Goal: Information Seeking & Learning: Learn about a topic

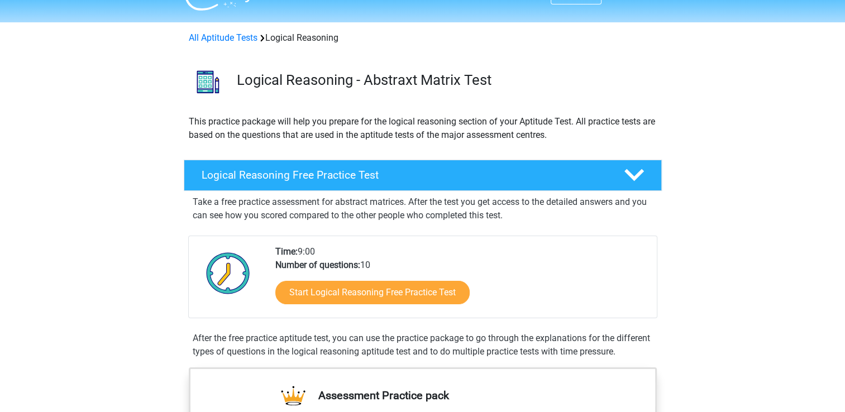
scroll to position [15, 0]
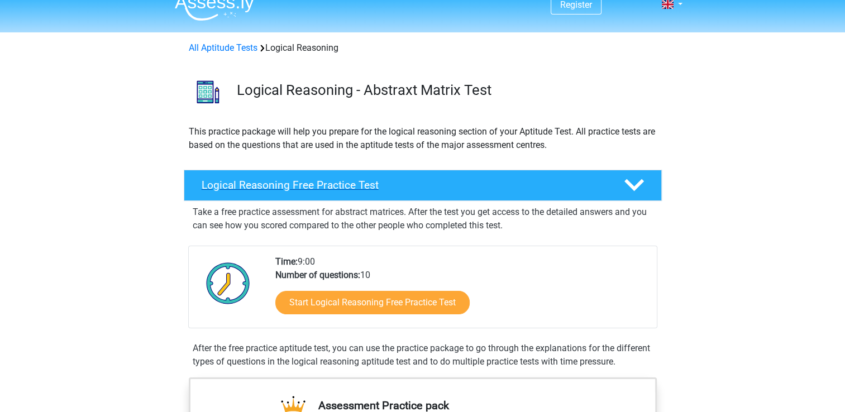
click at [637, 187] on polygon at bounding box center [635, 185] width 20 height 12
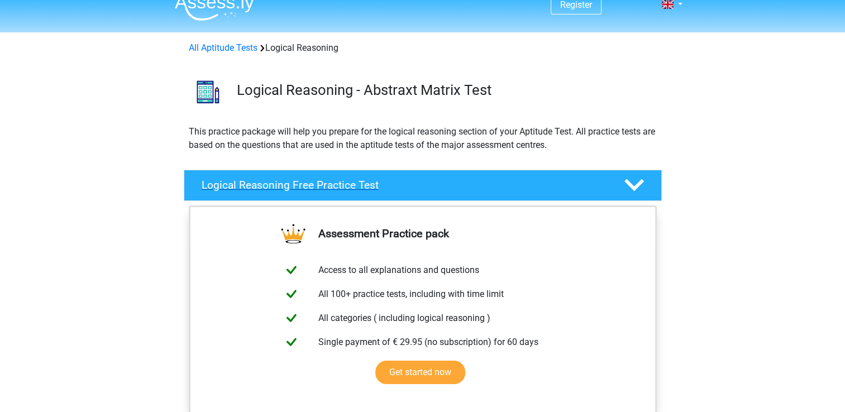
click at [637, 187] on polygon at bounding box center [635, 185] width 20 height 12
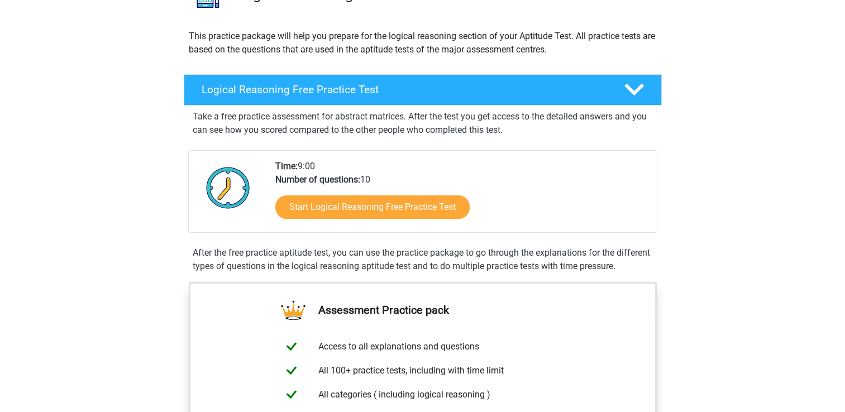
scroll to position [126, 0]
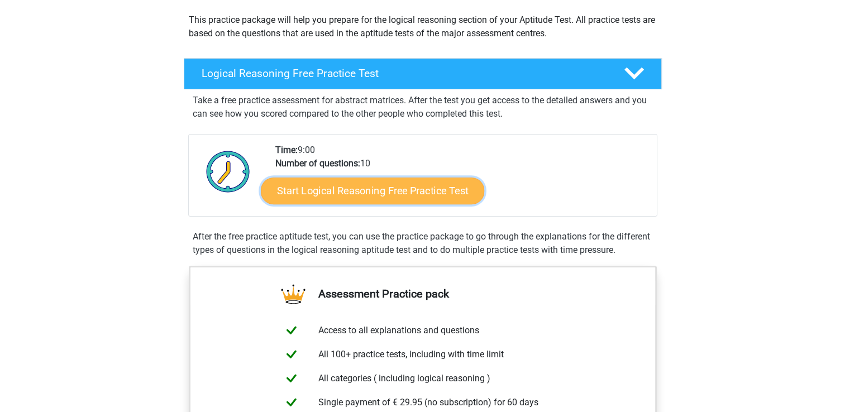
click at [378, 190] on link "Start Logical Reasoning Free Practice Test" at bounding box center [372, 190] width 223 height 27
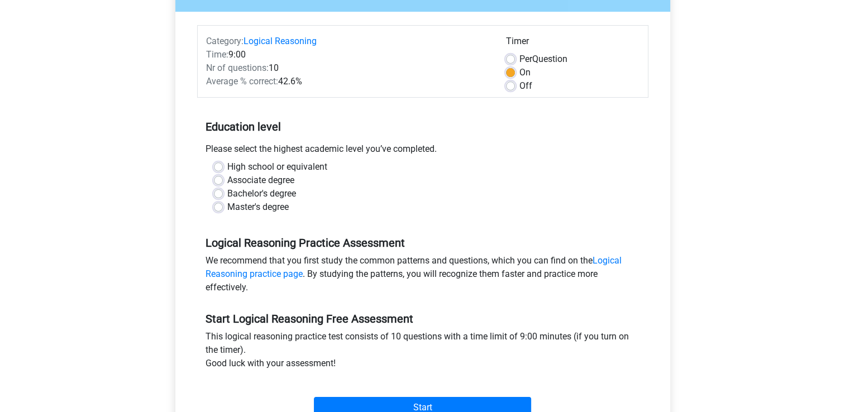
scroll to position [119, 0]
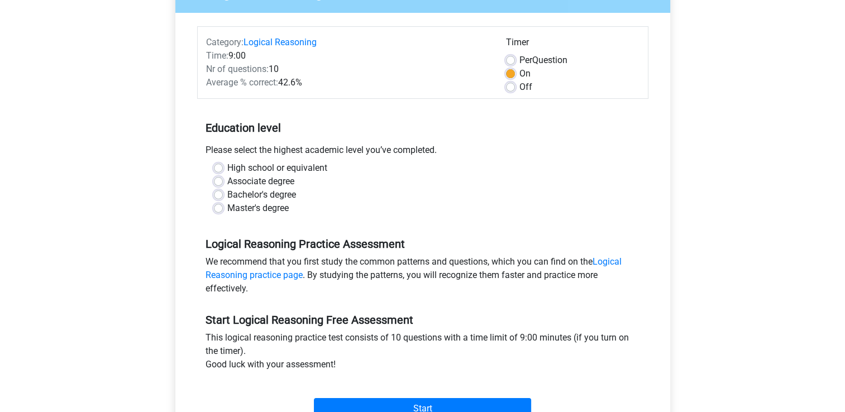
click at [227, 211] on label "Master's degree" at bounding box center [257, 208] width 61 height 13
click at [219, 211] on input "Master's degree" at bounding box center [218, 207] width 9 height 11
radio input "true"
click at [424, 403] on input "Start" at bounding box center [422, 408] width 217 height 21
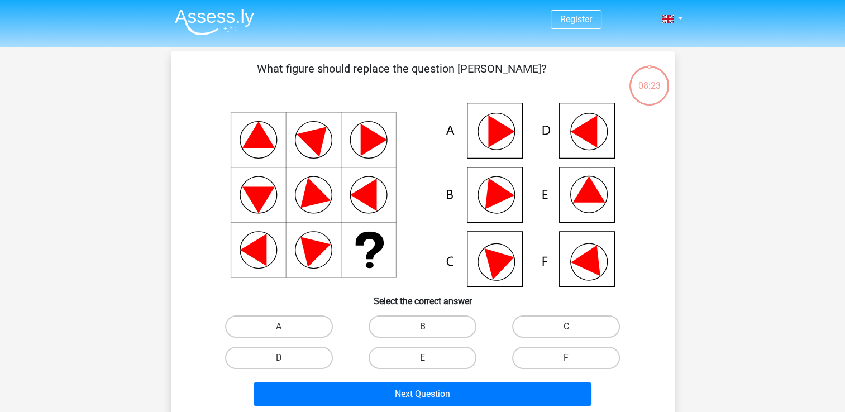
click at [420, 356] on label "E" at bounding box center [423, 358] width 108 height 22
click at [422, 358] on input "E" at bounding box center [425, 361] width 7 height 7
radio input "true"
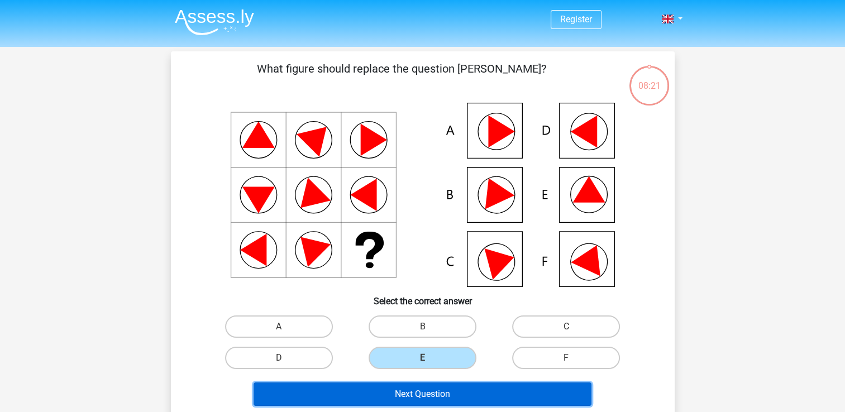
click at [427, 390] on button "Next Question" at bounding box center [423, 394] width 338 height 23
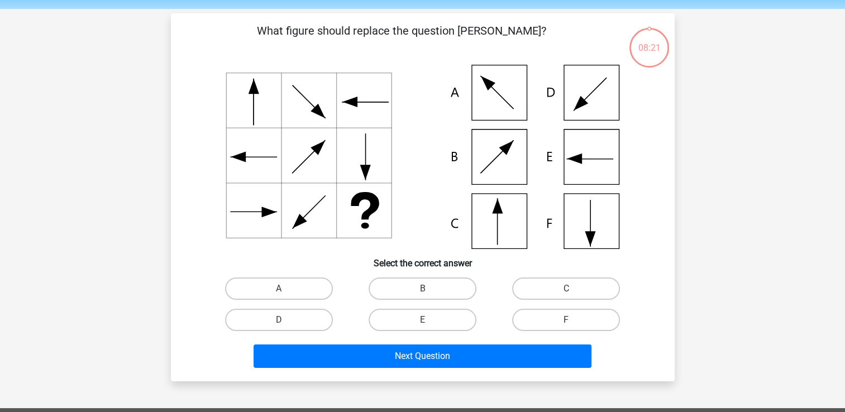
scroll to position [51, 0]
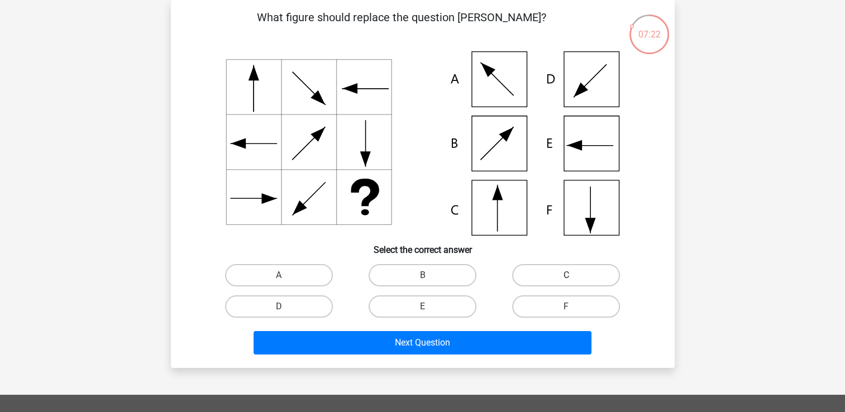
click at [558, 278] on label "C" at bounding box center [566, 275] width 108 height 22
click at [566, 278] on input "C" at bounding box center [569, 278] width 7 height 7
radio input "true"
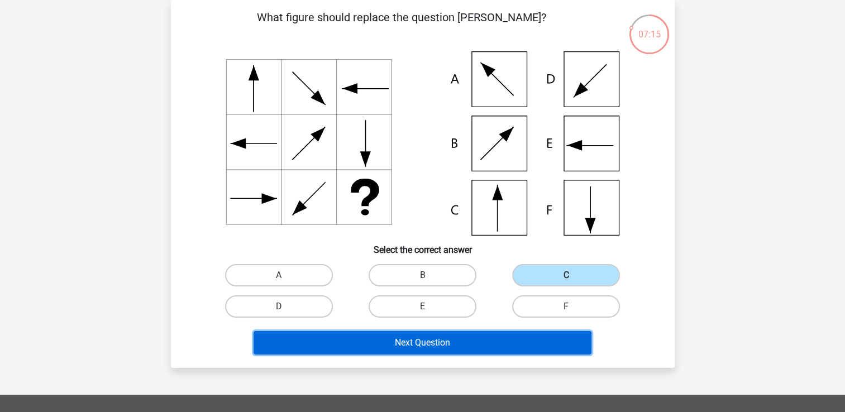
click at [421, 341] on button "Next Question" at bounding box center [423, 342] width 338 height 23
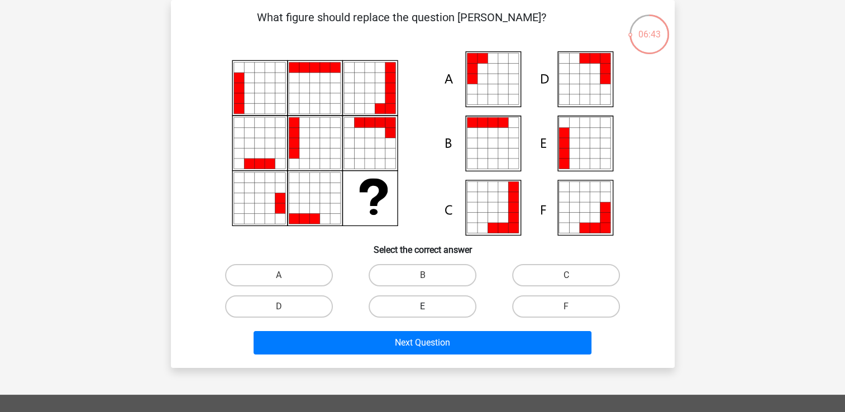
click at [426, 303] on label "E" at bounding box center [423, 306] width 108 height 22
click at [426, 307] on input "E" at bounding box center [425, 310] width 7 height 7
radio input "true"
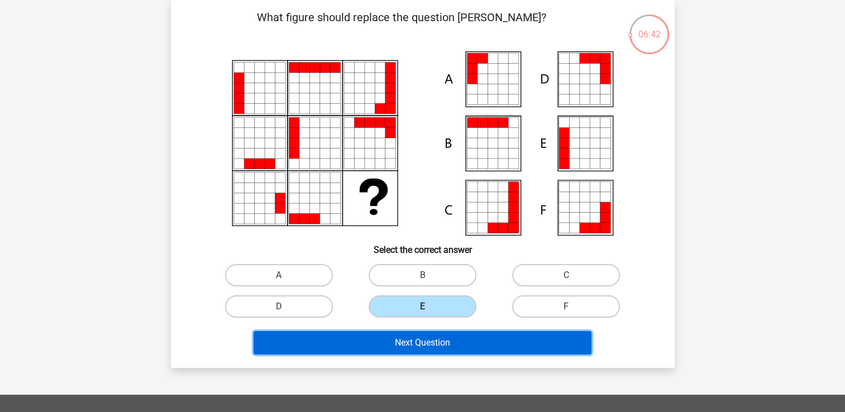
click at [438, 340] on button "Next Question" at bounding box center [423, 342] width 338 height 23
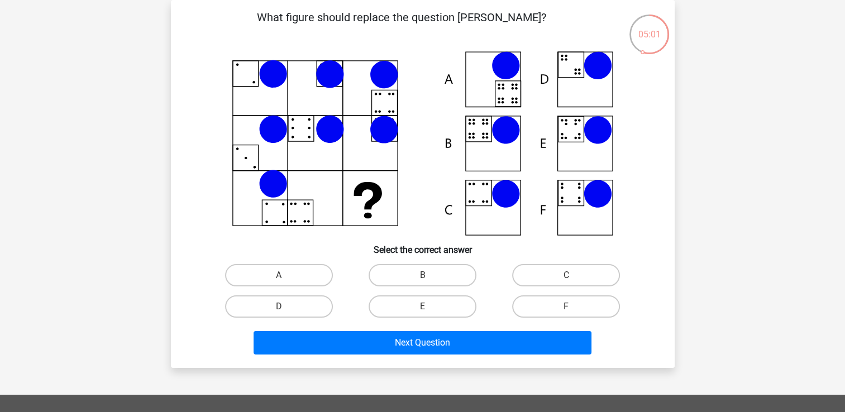
click at [429, 280] on input "B" at bounding box center [425, 278] width 7 height 7
radio input "true"
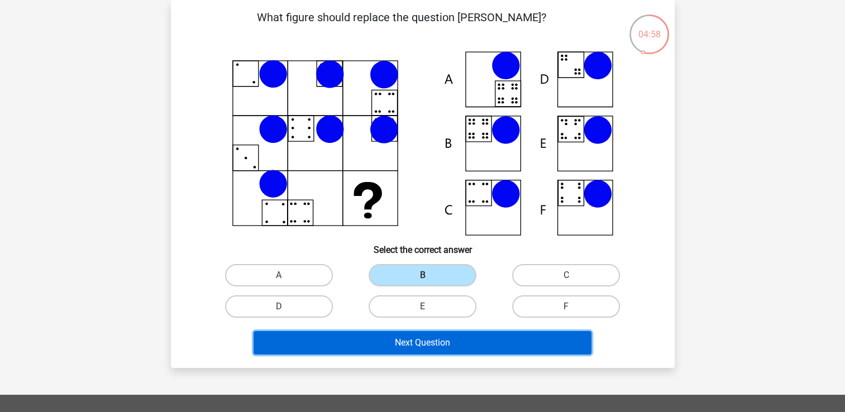
click at [416, 345] on button "Next Question" at bounding box center [423, 342] width 338 height 23
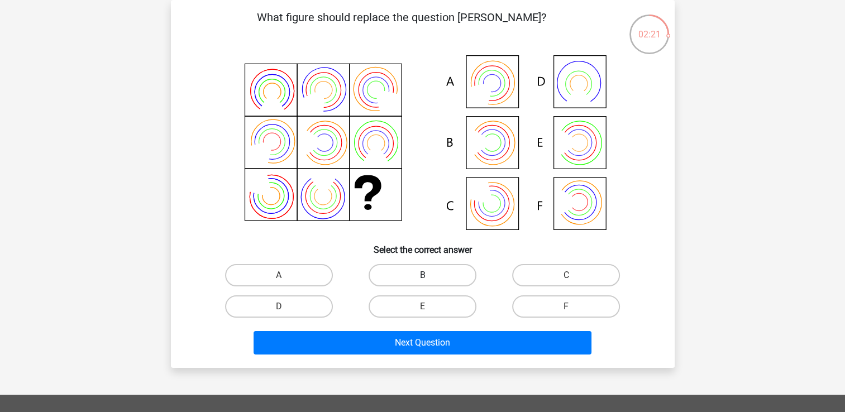
click at [430, 276] on label "B" at bounding box center [423, 275] width 108 height 22
click at [430, 276] on input "B" at bounding box center [425, 278] width 7 height 7
radio input "true"
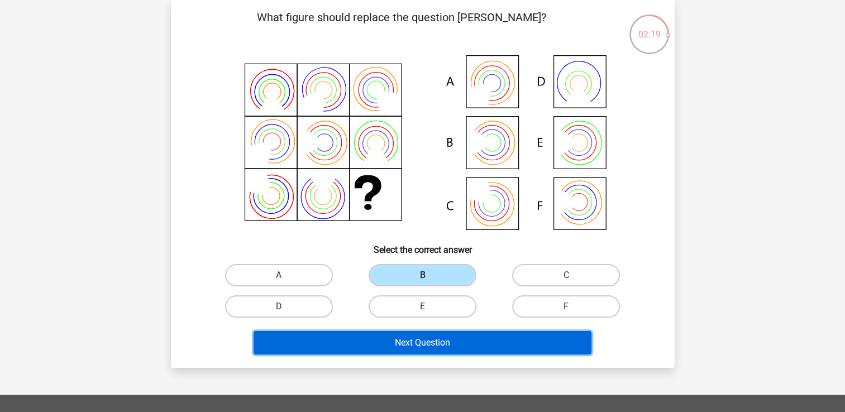
click at [456, 338] on button "Next Question" at bounding box center [423, 342] width 338 height 23
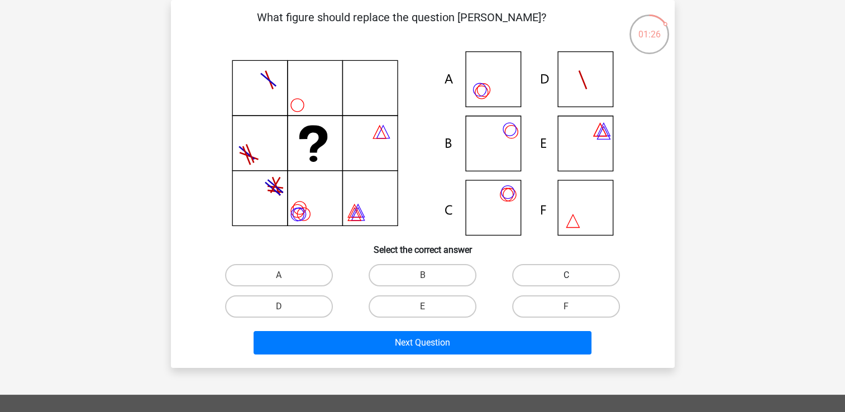
click at [554, 278] on label "C" at bounding box center [566, 275] width 108 height 22
click at [566, 278] on input "C" at bounding box center [569, 278] width 7 height 7
radio input "true"
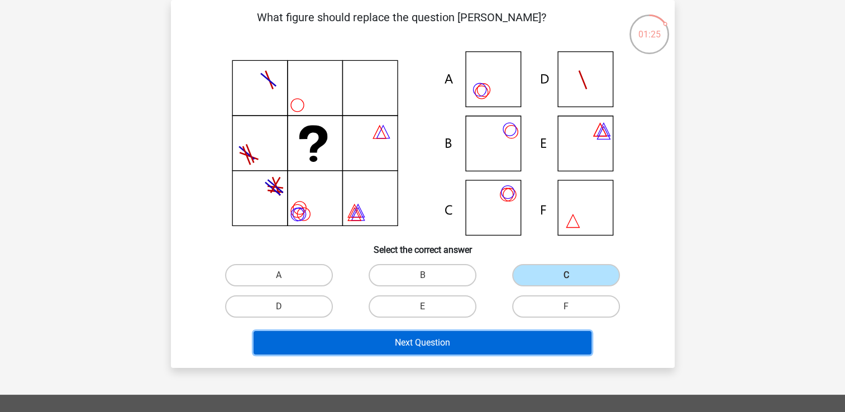
click at [436, 339] on button "Next Question" at bounding box center [423, 342] width 338 height 23
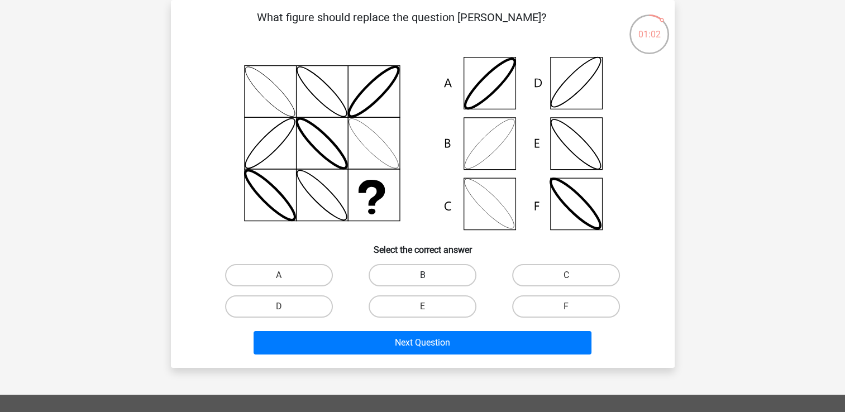
click at [420, 267] on label "B" at bounding box center [423, 275] width 108 height 22
click at [422, 275] on input "B" at bounding box center [425, 278] width 7 height 7
radio input "true"
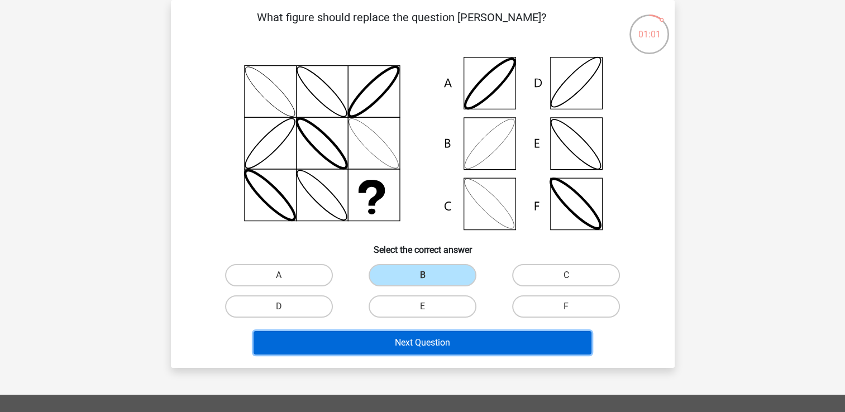
click at [426, 333] on button "Next Question" at bounding box center [423, 342] width 338 height 23
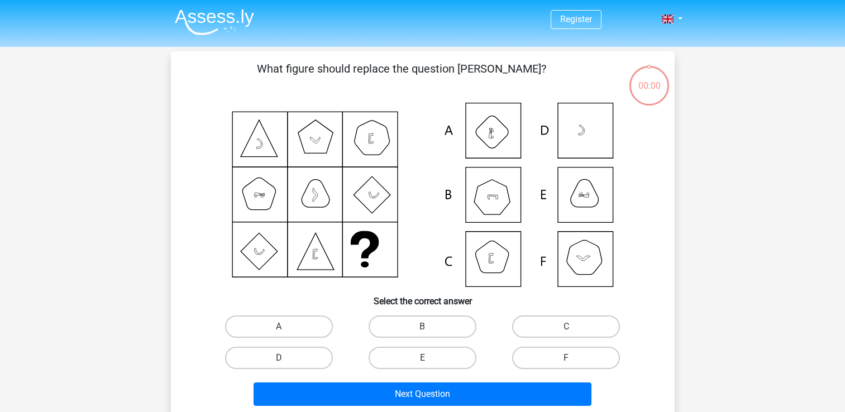
scroll to position [51, 0]
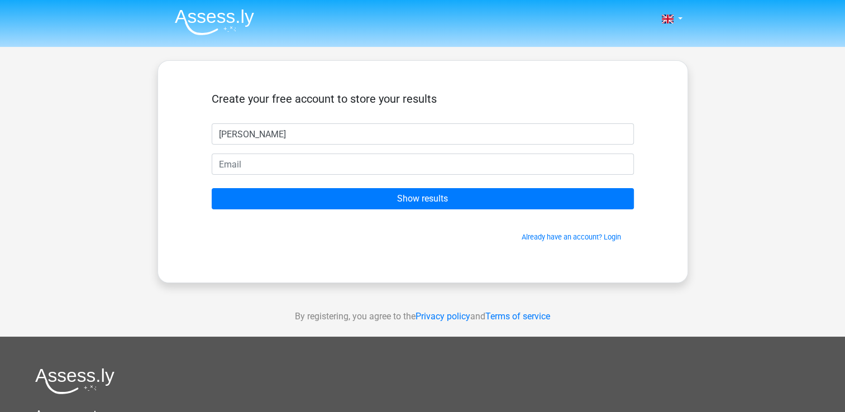
type input "[PERSON_NAME]"
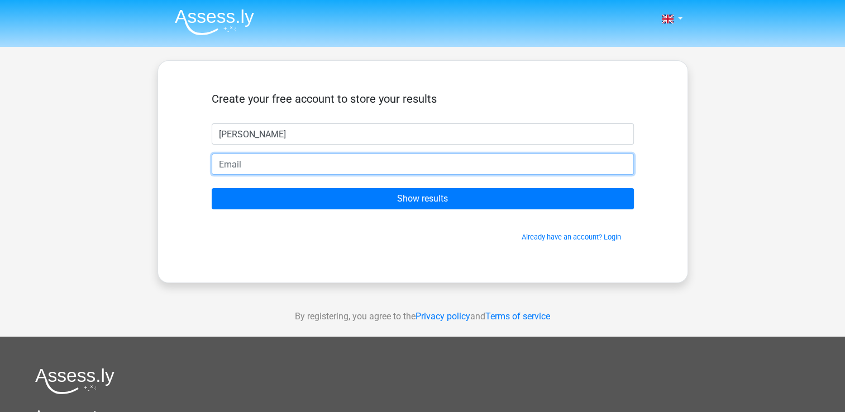
click at [246, 164] on input "email" at bounding box center [423, 164] width 422 height 21
click at [469, 165] on input "email" at bounding box center [423, 164] width 422 height 21
type input "[EMAIL_ADDRESS][DOMAIN_NAME]"
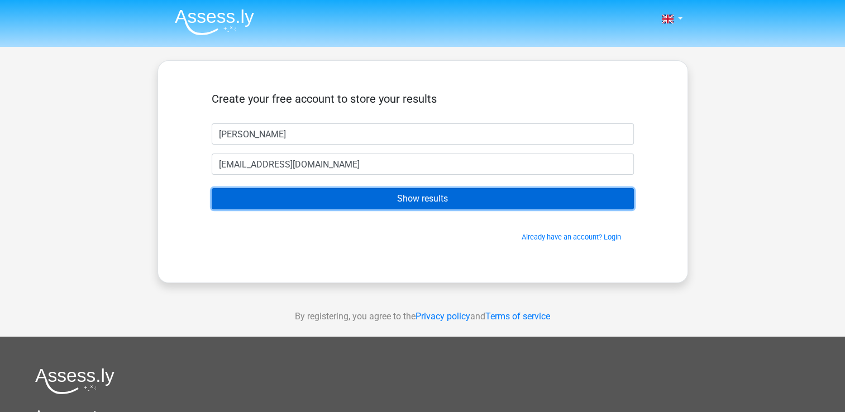
click at [418, 200] on input "Show results" at bounding box center [423, 198] width 422 height 21
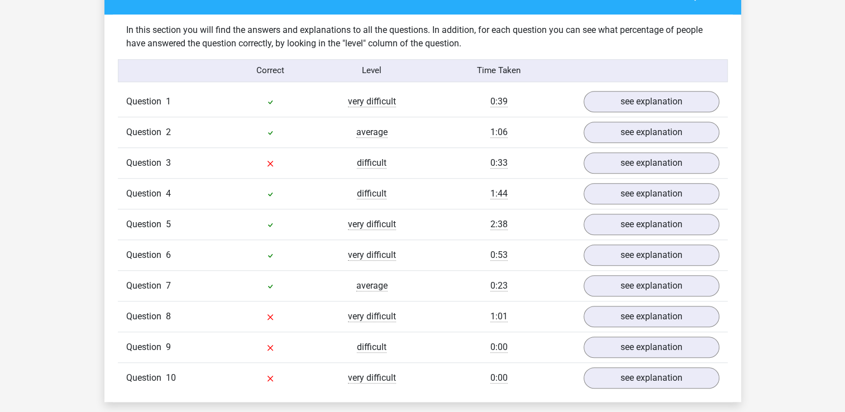
scroll to position [864, 0]
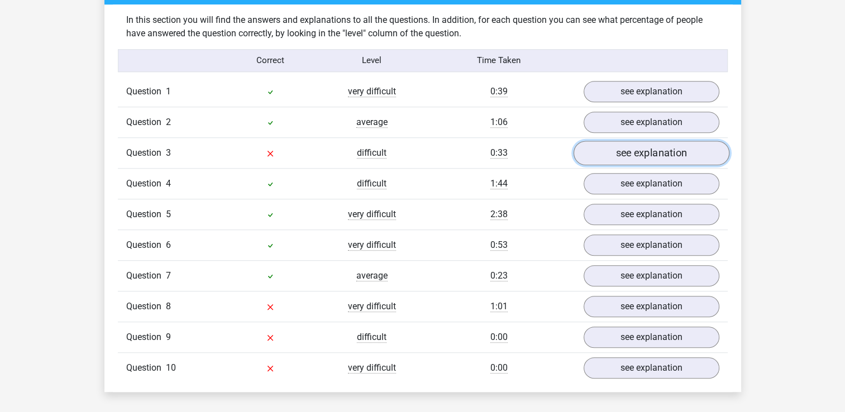
click at [643, 155] on link "see explanation" at bounding box center [651, 153] width 156 height 25
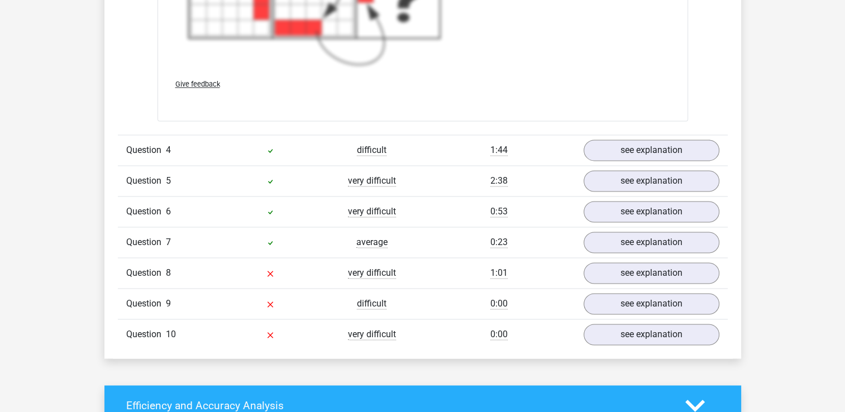
scroll to position [1690, 0]
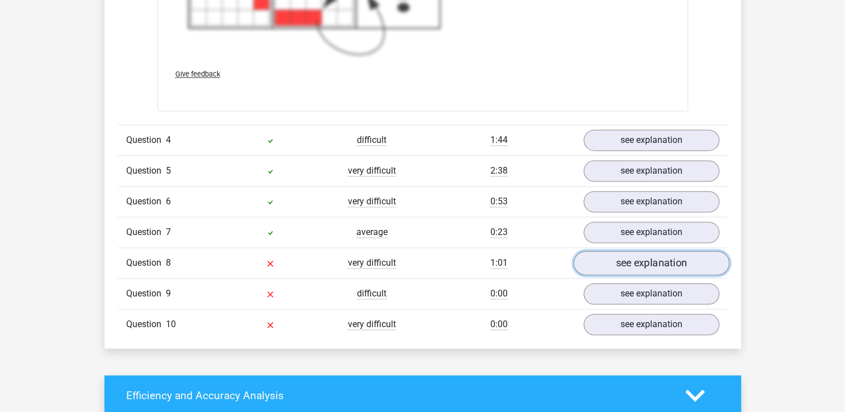
click at [647, 265] on link "see explanation" at bounding box center [651, 263] width 156 height 25
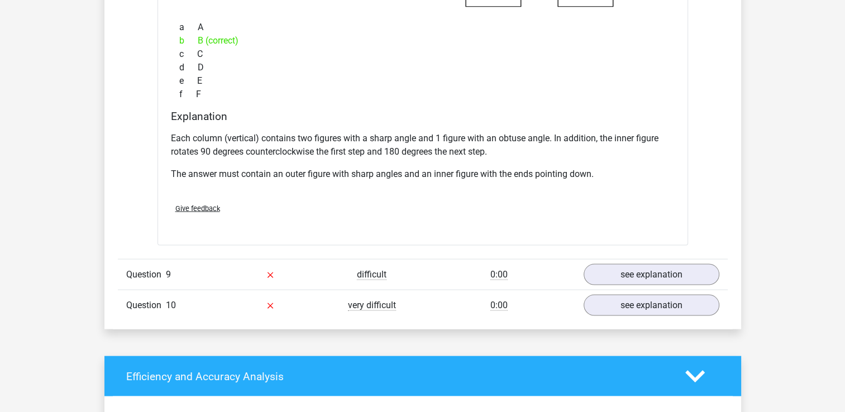
scroll to position [2279, 0]
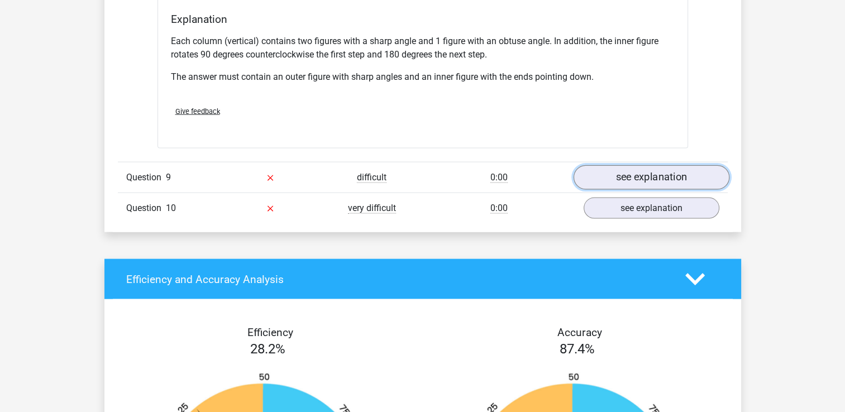
click at [639, 172] on link "see explanation" at bounding box center [651, 178] width 156 height 25
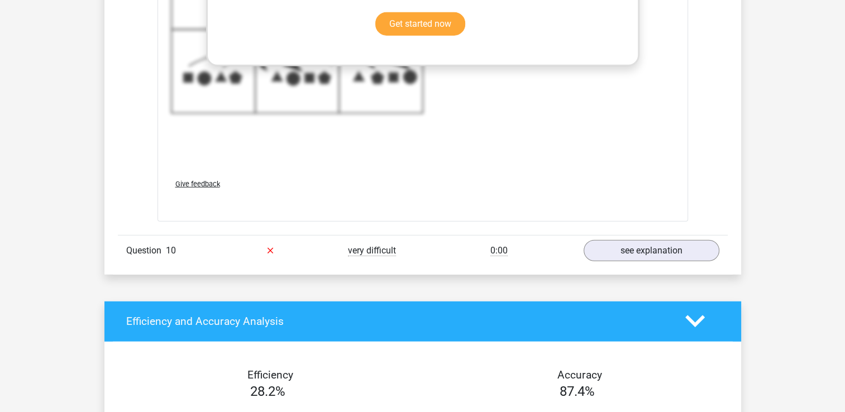
scroll to position [3031, 0]
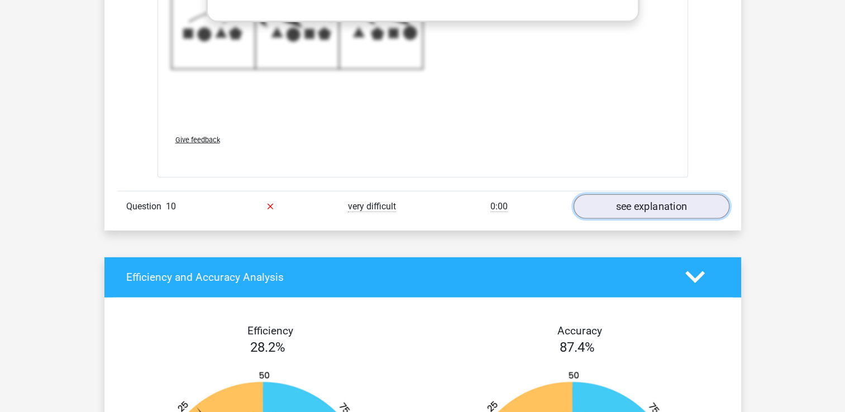
click at [641, 198] on link "see explanation" at bounding box center [651, 206] width 156 height 25
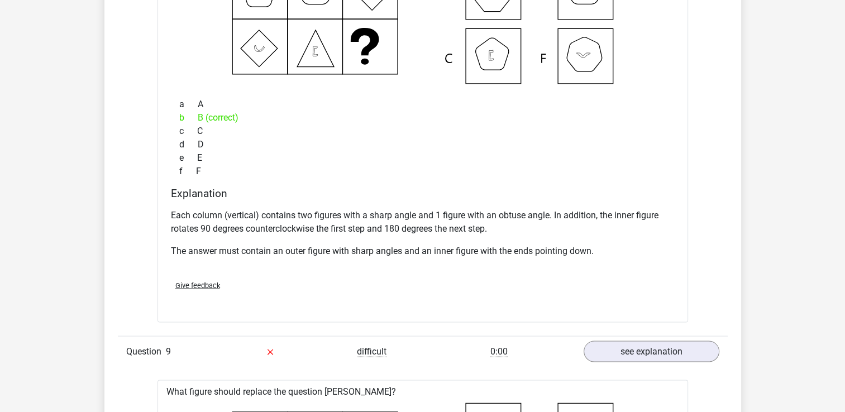
scroll to position [1745, 0]
